Goal: Find specific page/section: Find specific page/section

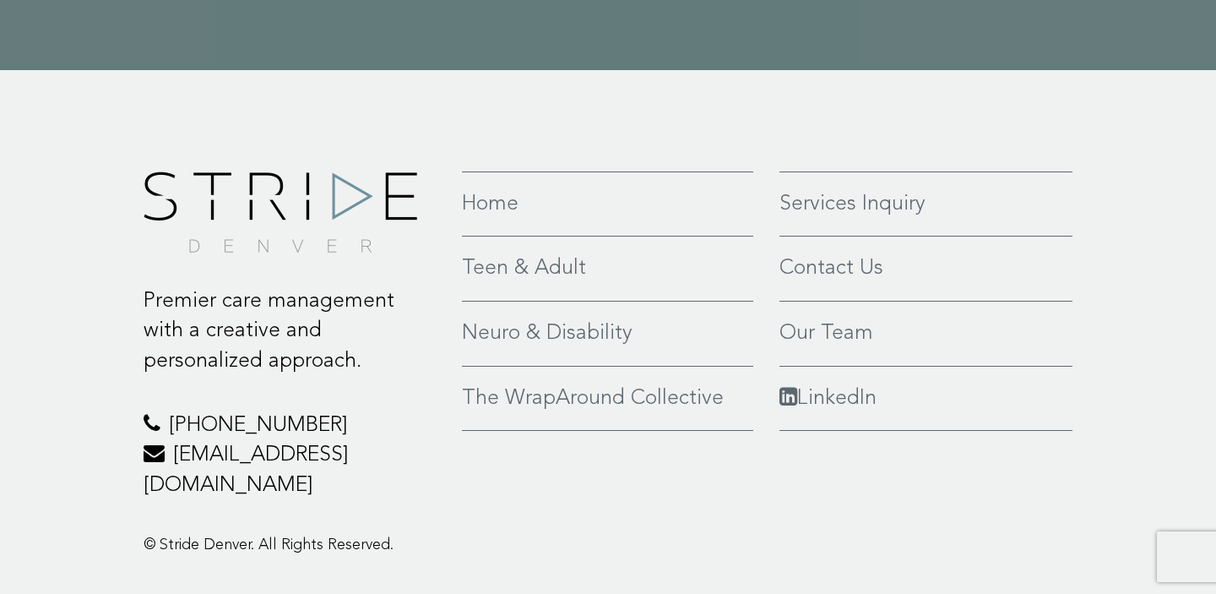
scroll to position [4032, 0]
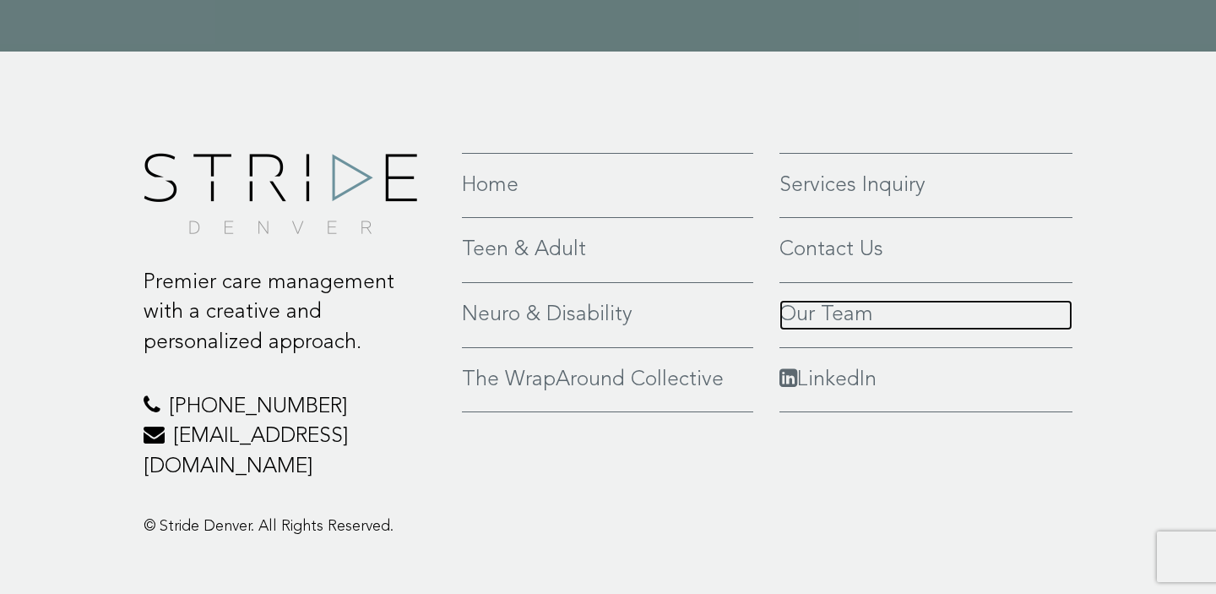
click at [834, 300] on link "Our Team" at bounding box center [925, 315] width 293 height 30
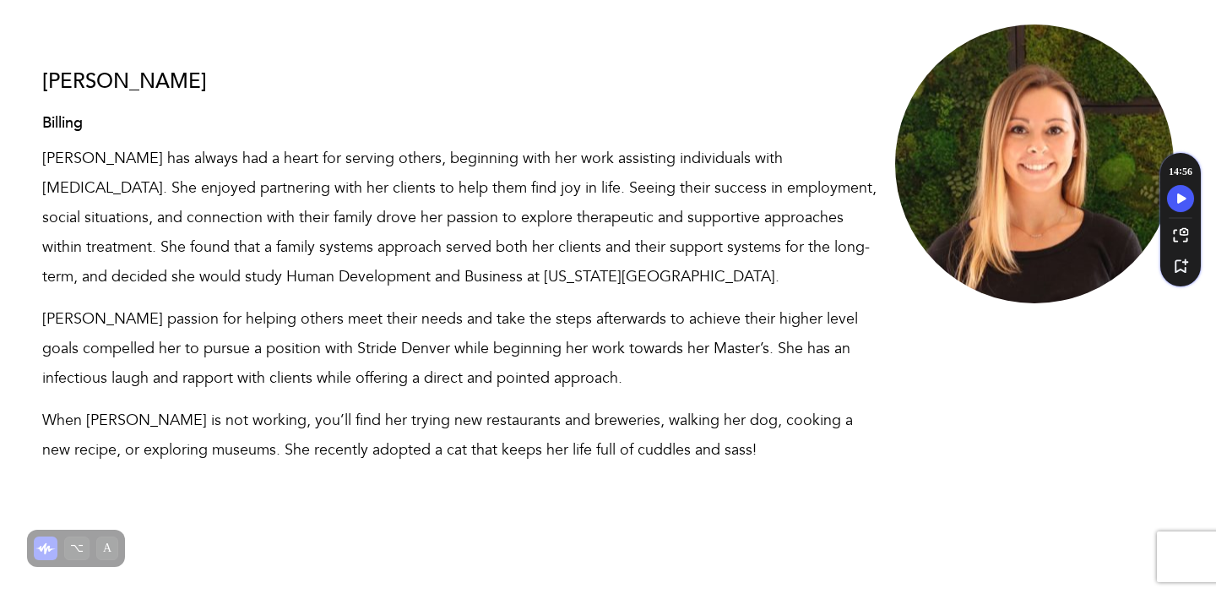
scroll to position [11682, 0]
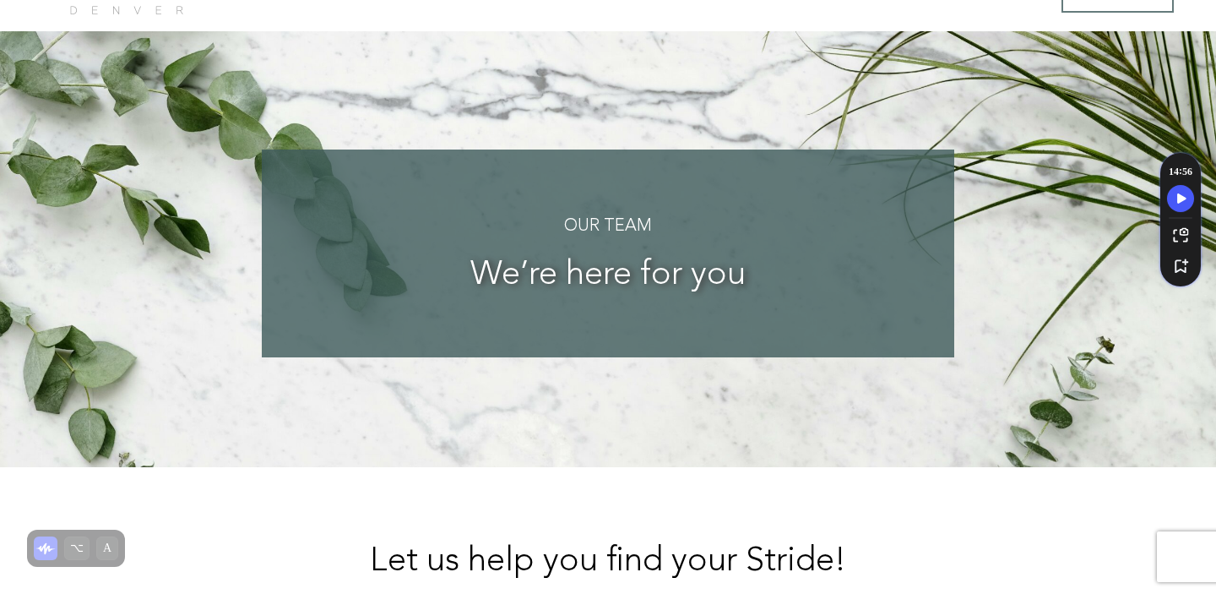
scroll to position [0, 0]
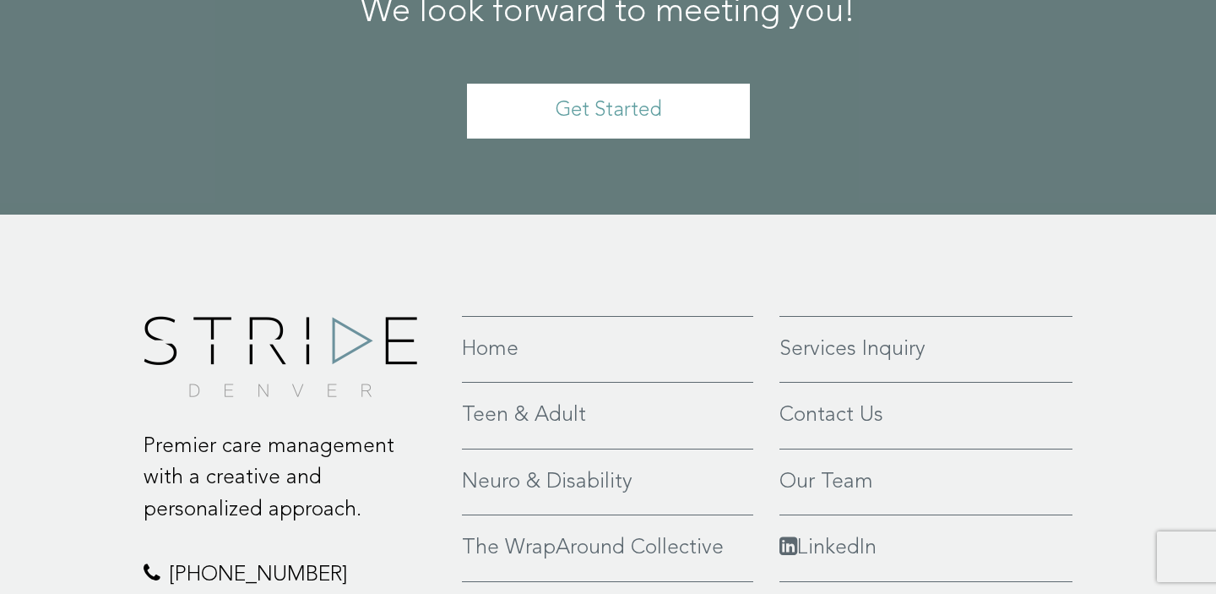
scroll to position [4074, 0]
